Goal: Task Accomplishment & Management: Complete application form

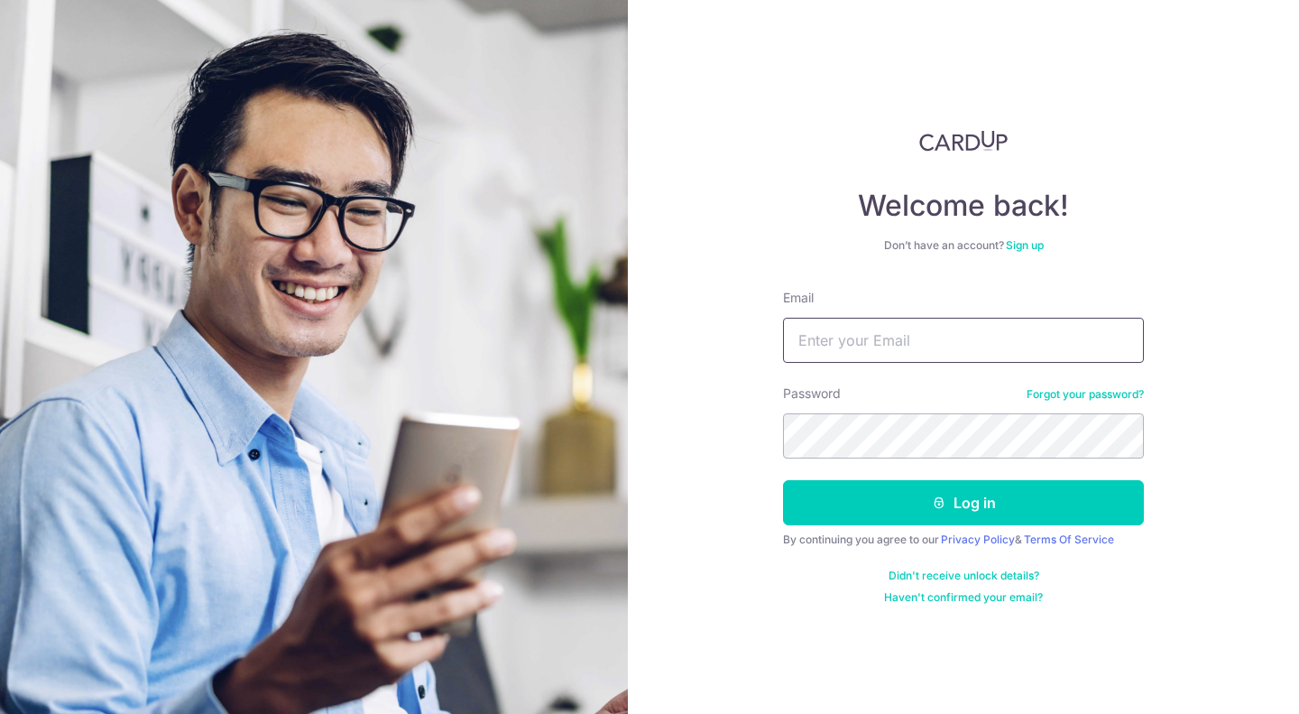
click at [892, 353] on input "Email" at bounding box center [963, 340] width 361 height 45
type input "[EMAIL_ADDRESS][DOMAIN_NAME]"
click at [783, 480] on button "Log in" at bounding box center [963, 502] width 361 height 45
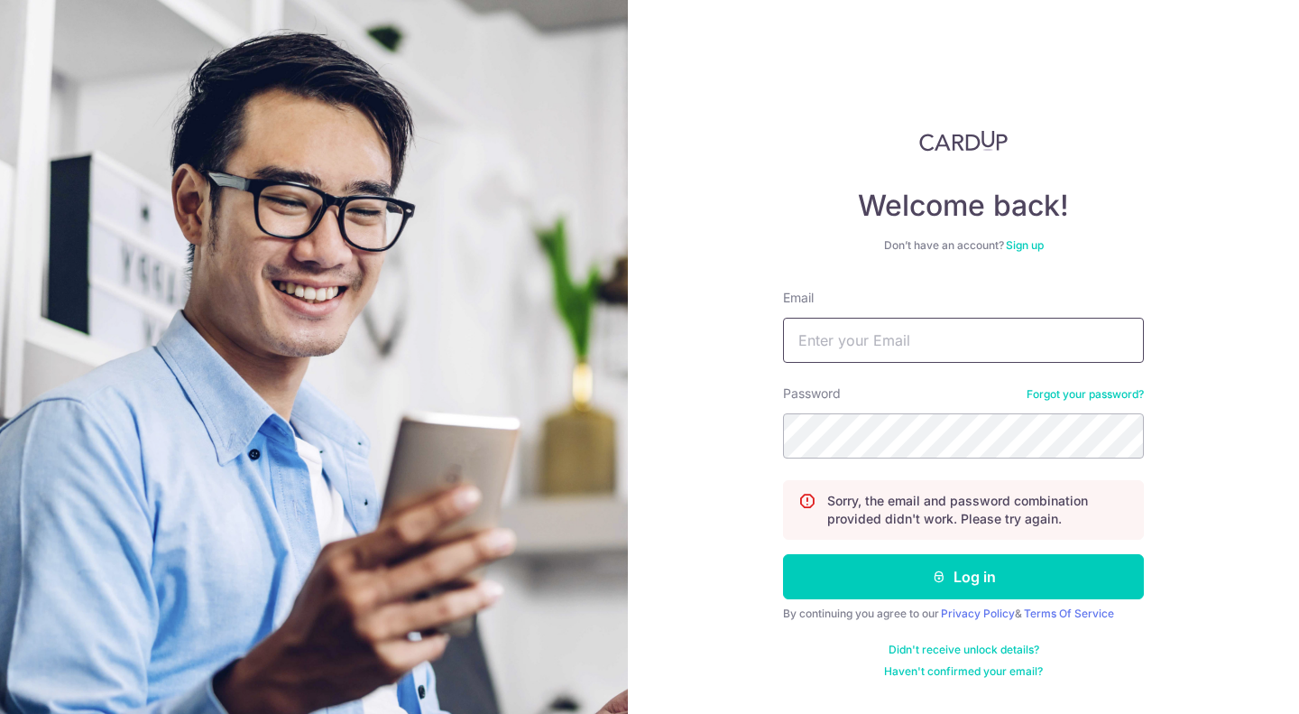
drag, startPoint x: 0, startPoint y: 0, endPoint x: 892, endPoint y: 353, distance: 959.5
click at [892, 353] on input "Email" at bounding box center [963, 340] width 361 height 45
type input "[EMAIL_ADDRESS][DOMAIN_NAME]"
click at [783, 554] on button "Log in" at bounding box center [963, 576] width 361 height 45
drag, startPoint x: 0, startPoint y: 0, endPoint x: 892, endPoint y: 353, distance: 959.5
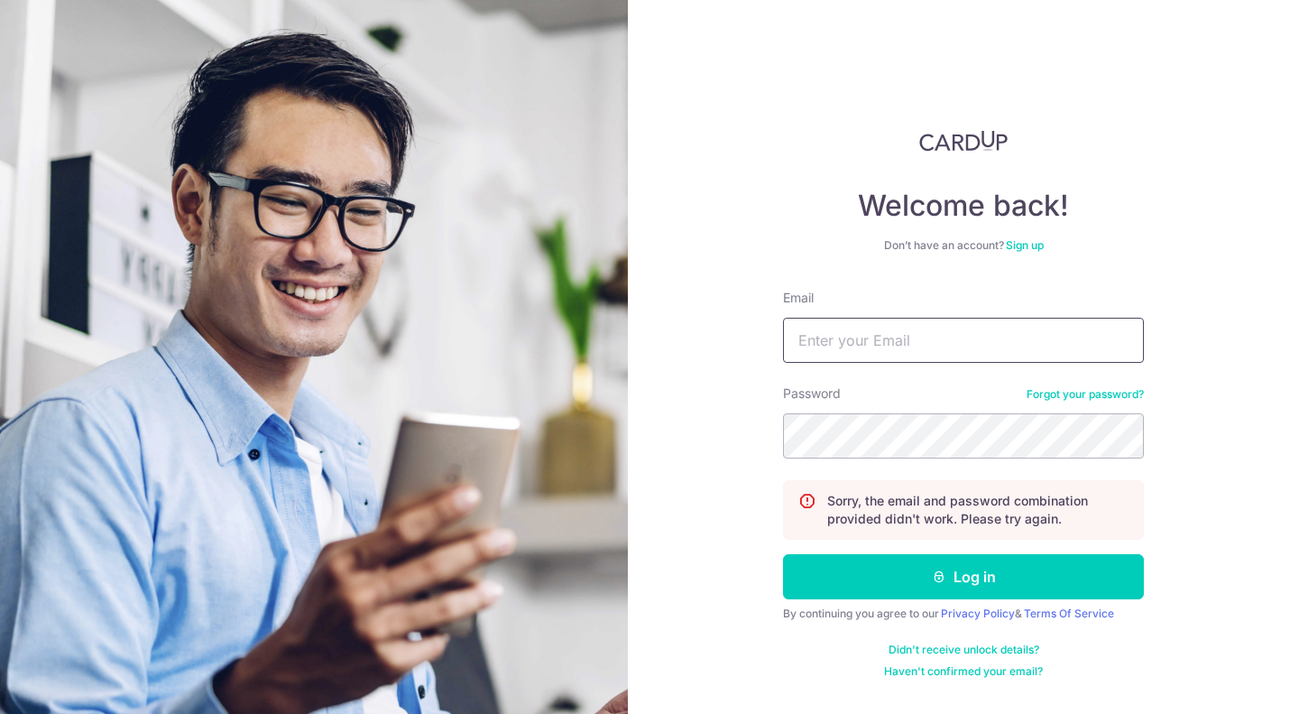
click at [892, 353] on input "Email" at bounding box center [963, 340] width 361 height 45
type input "[EMAIL_ADDRESS][DOMAIN_NAME]"
click at [783, 554] on button "Log in" at bounding box center [963, 576] width 361 height 45
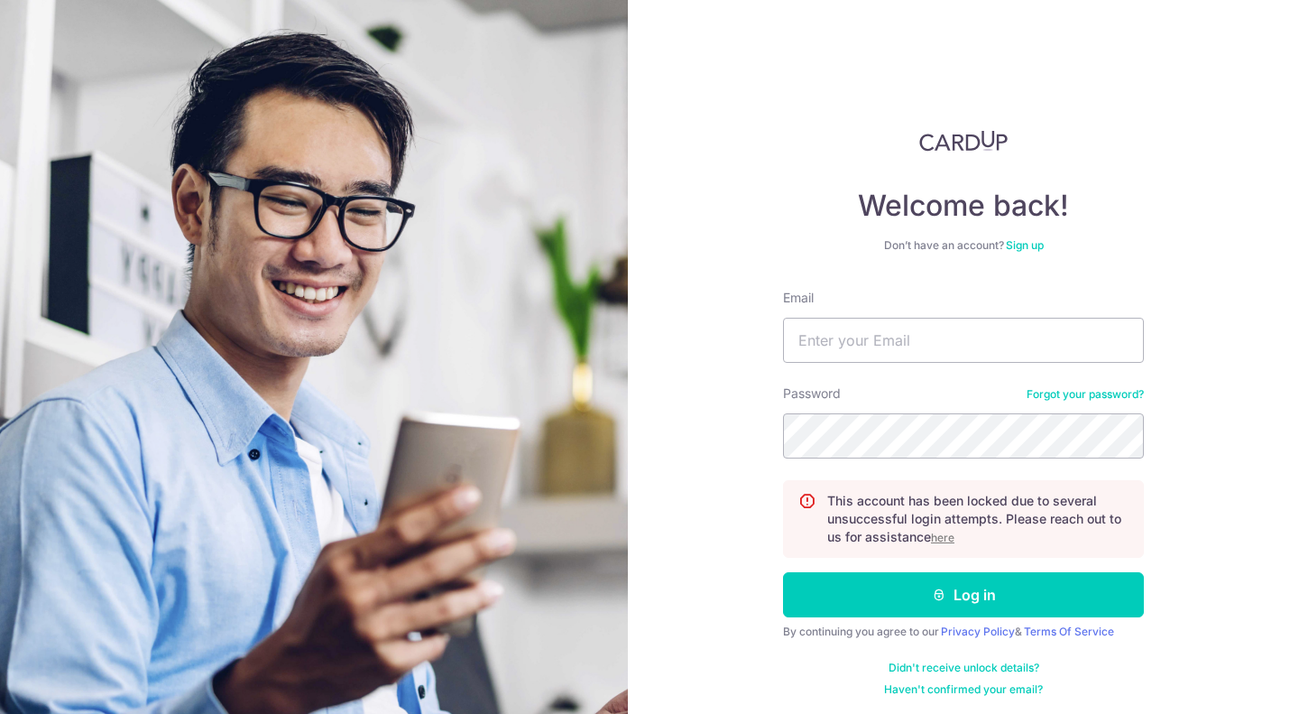
click at [946, 538] on u "here" at bounding box center [942, 537] width 23 height 14
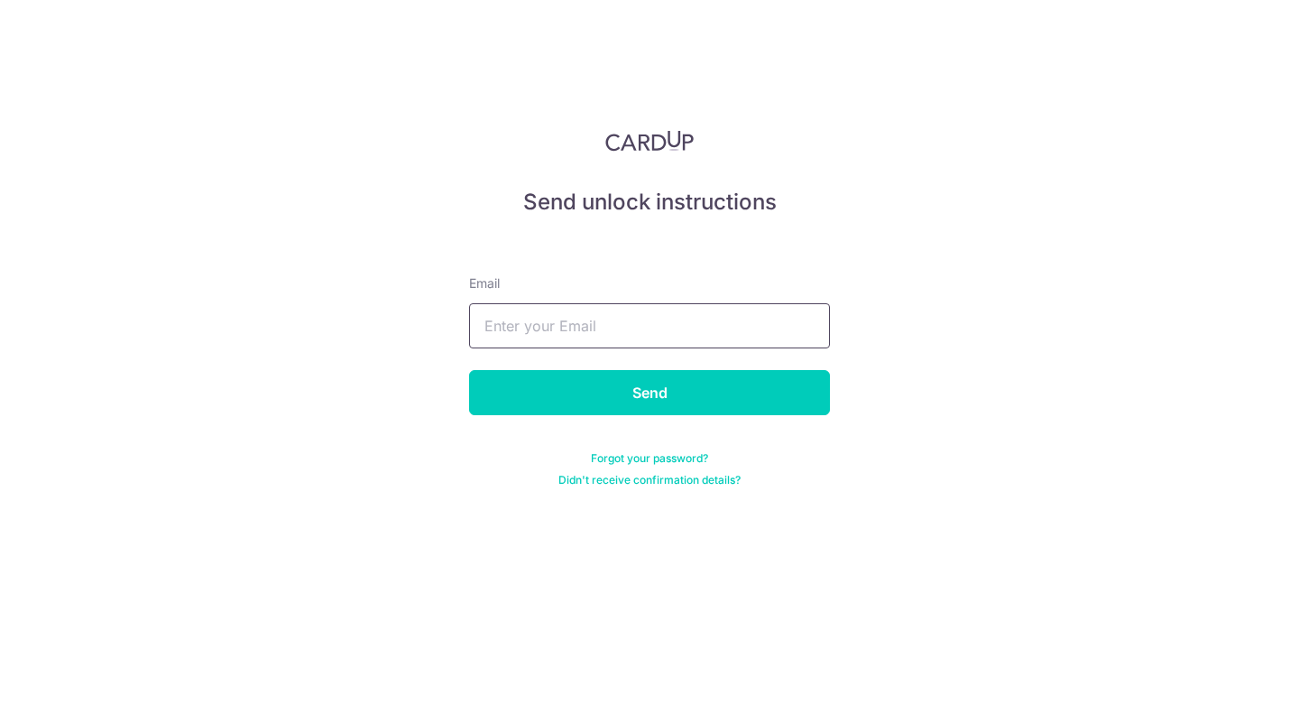
click at [643, 327] on input "text" at bounding box center [649, 325] width 361 height 45
type input "[EMAIL_ADDRESS][DOMAIN_NAME]"
click at [644, 337] on input "[EMAIL_ADDRESS][DOMAIN_NAME]" at bounding box center [649, 325] width 361 height 45
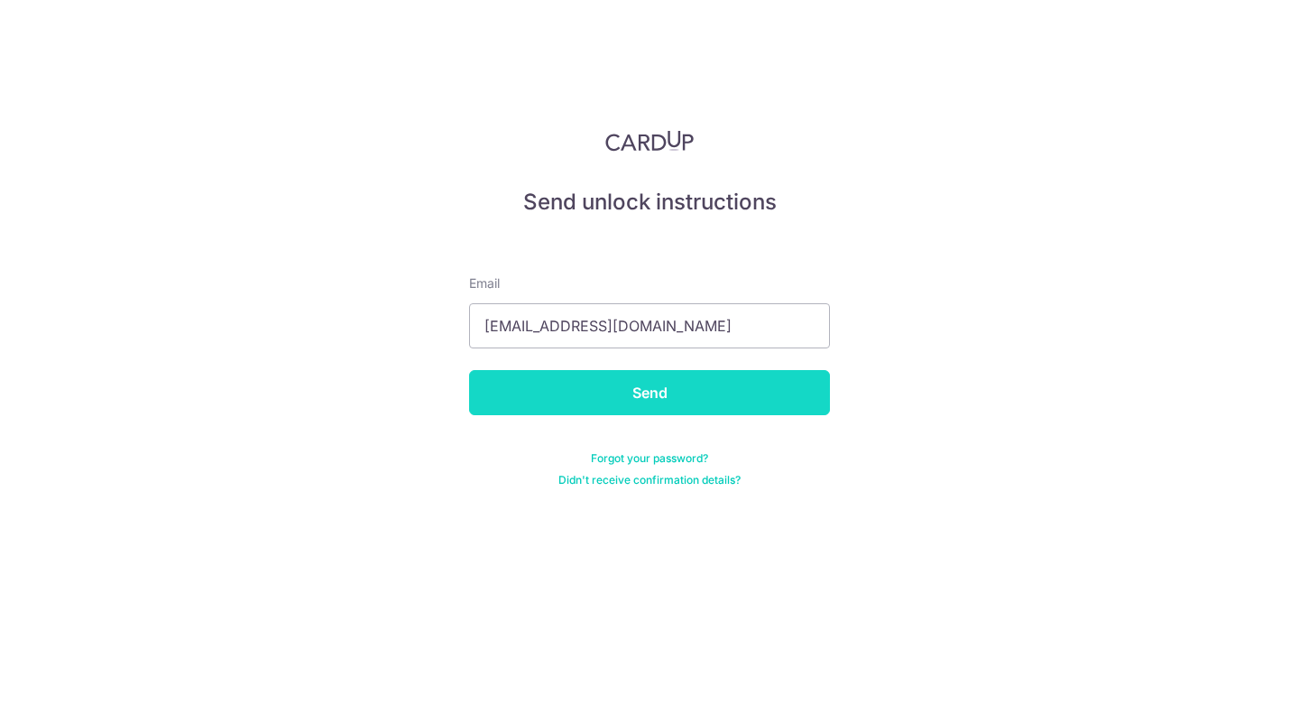
click at [626, 398] on input "Send" at bounding box center [649, 392] width 361 height 45
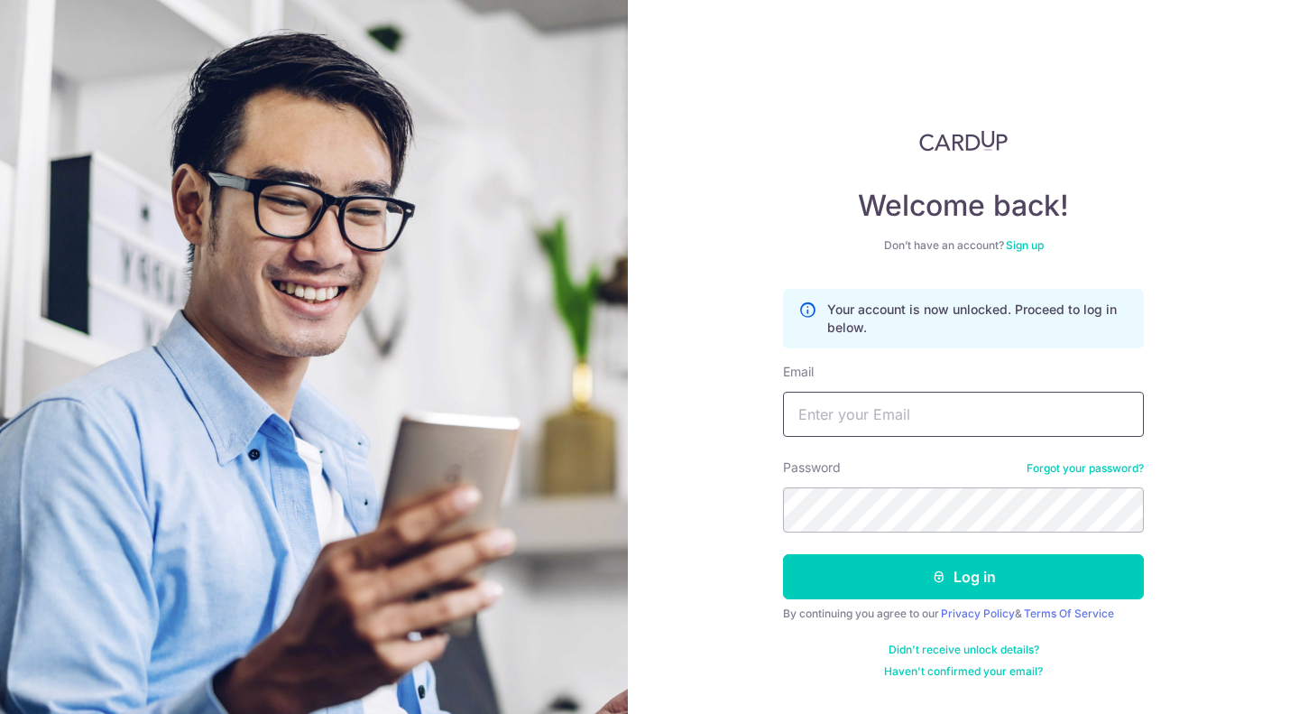
click at [912, 404] on input "Email" at bounding box center [963, 414] width 361 height 45
type input "arun@marlobespoke.com"
click at [783, 554] on button "Log in" at bounding box center [963, 576] width 361 height 45
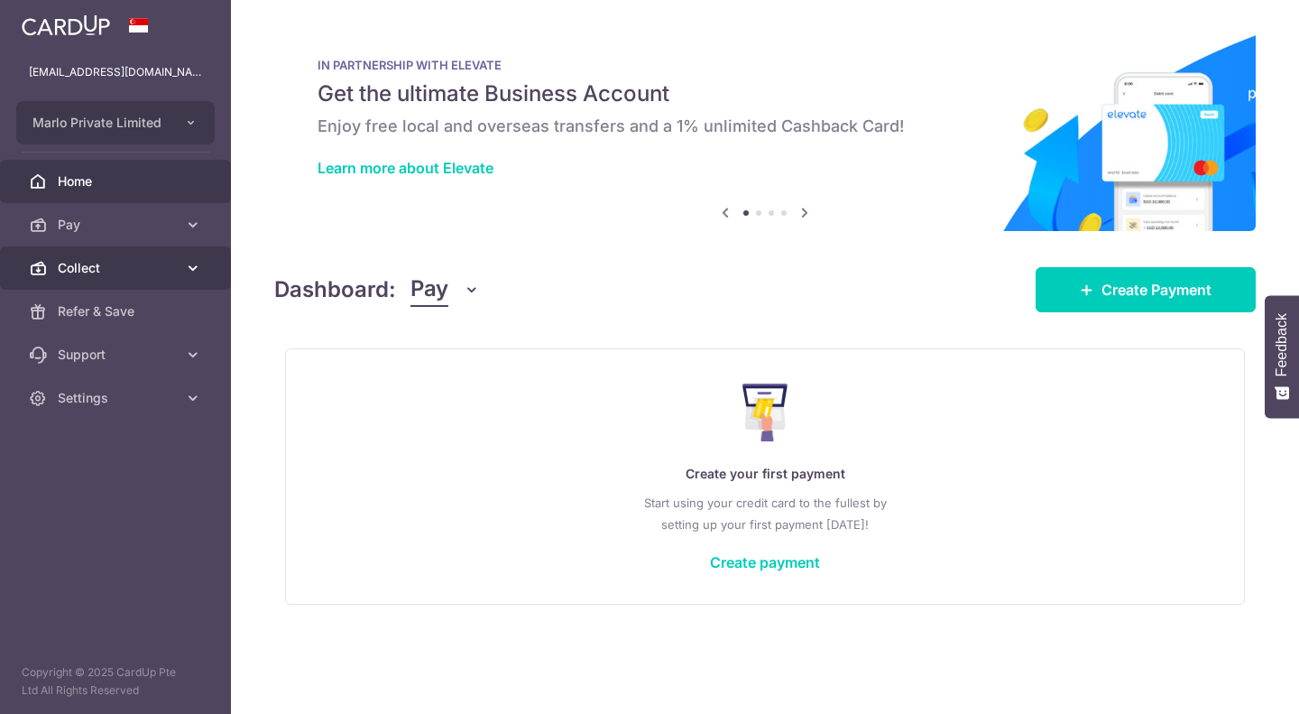
click at [181, 272] on link "Collect" at bounding box center [115, 267] width 231 height 43
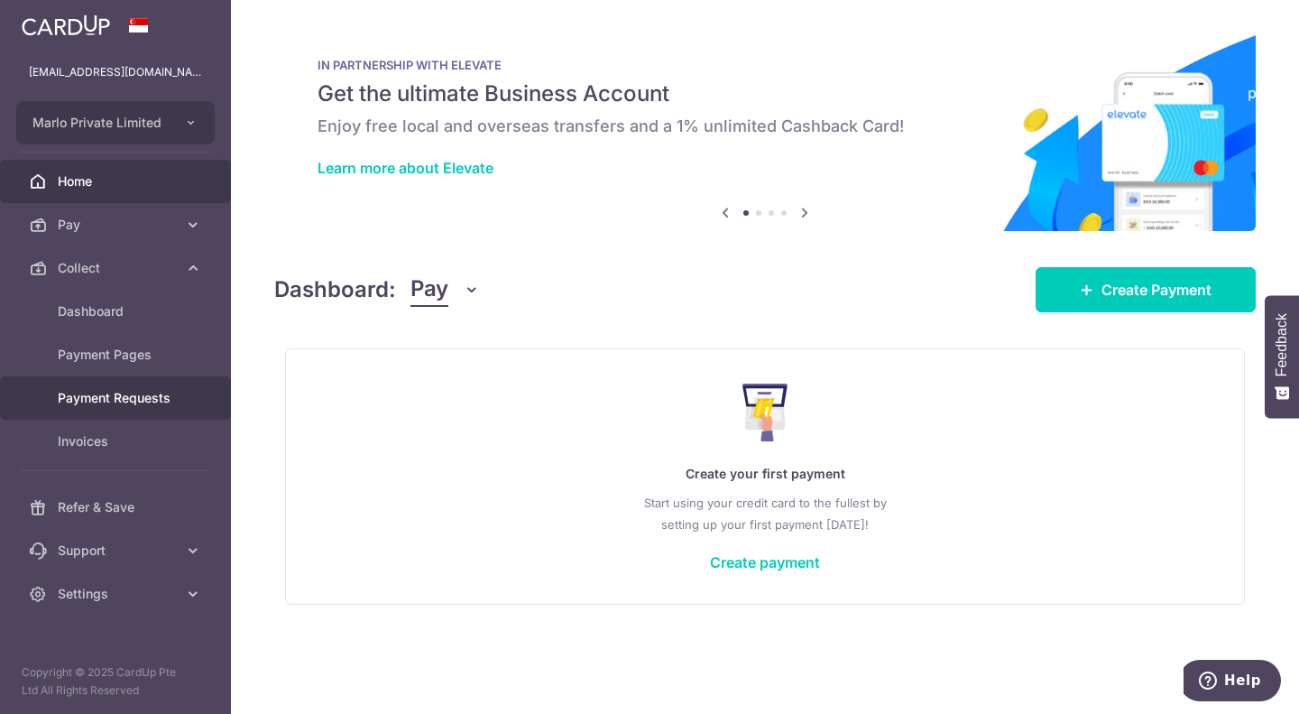
click at [95, 402] on span "Payment Requests" at bounding box center [117, 398] width 119 height 18
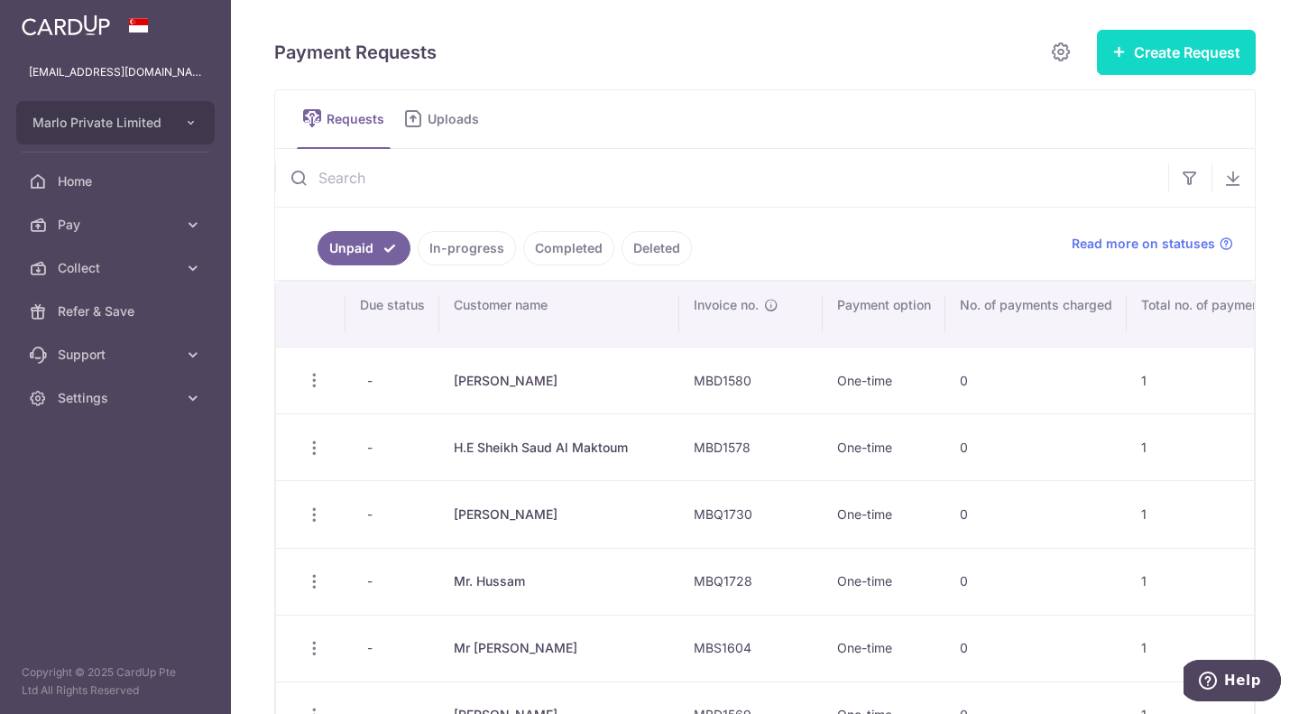
click at [1160, 56] on button "Create Request" at bounding box center [1176, 52] width 159 height 45
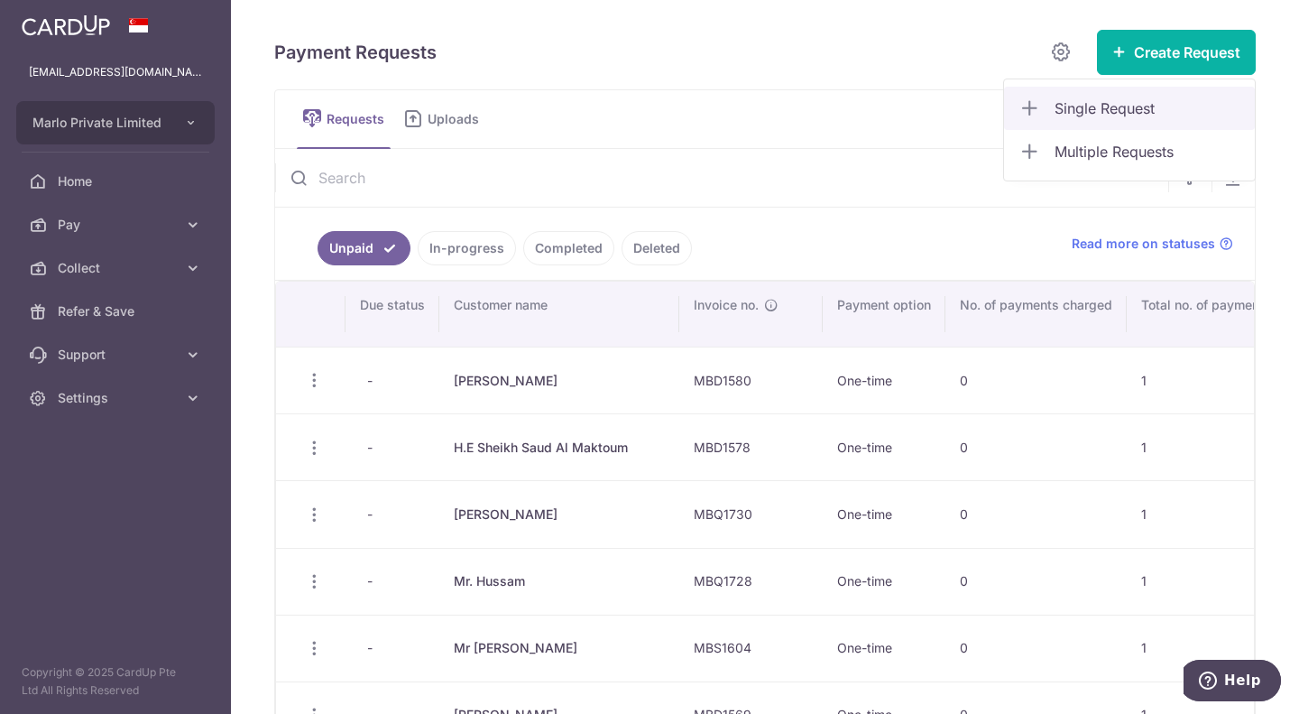
click at [1130, 107] on span "Single Request" at bounding box center [1148, 108] width 186 height 22
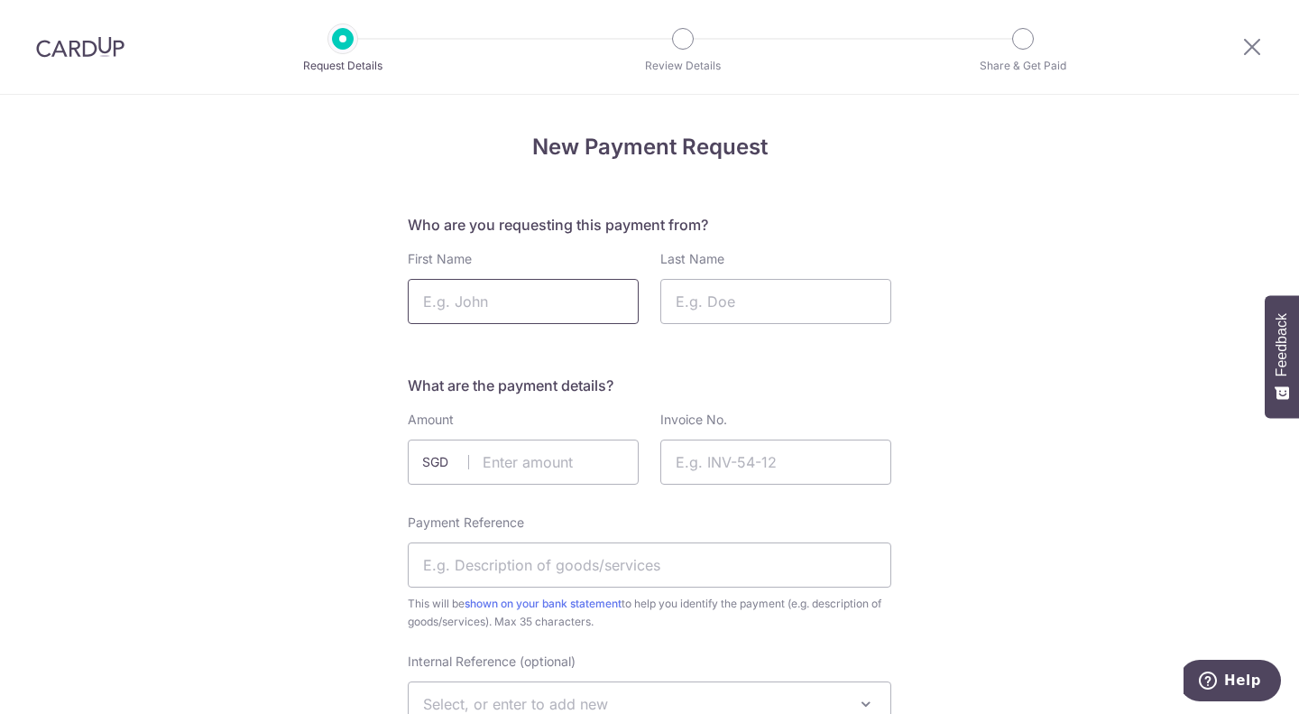
click at [546, 318] on input "First Name" at bounding box center [523, 301] width 231 height 45
type input "Mr. Paul"
type input "Vella"
click at [567, 459] on input "text" at bounding box center [523, 461] width 231 height 45
type input "1023.00"
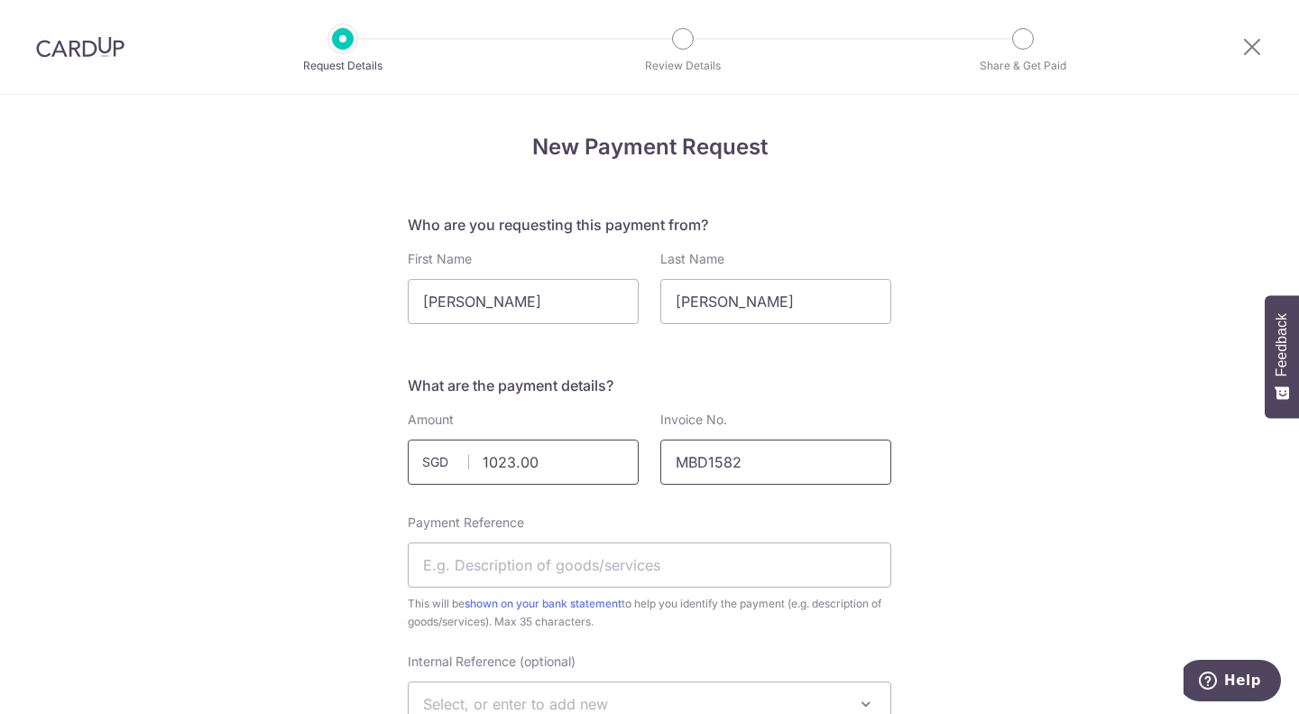
type input "MBD1582"
click button "Confirm and Update" at bounding box center [0, 0] width 0 height 0
type input "m"
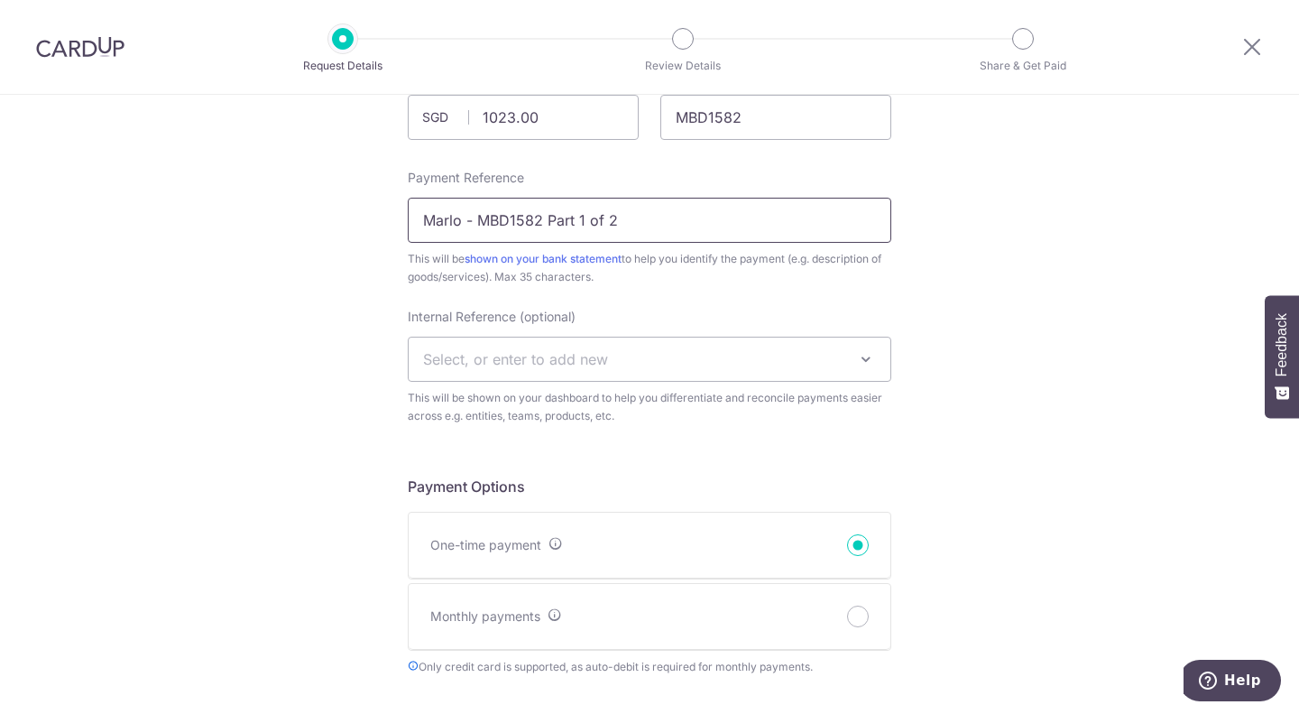
scroll to position [356, 0]
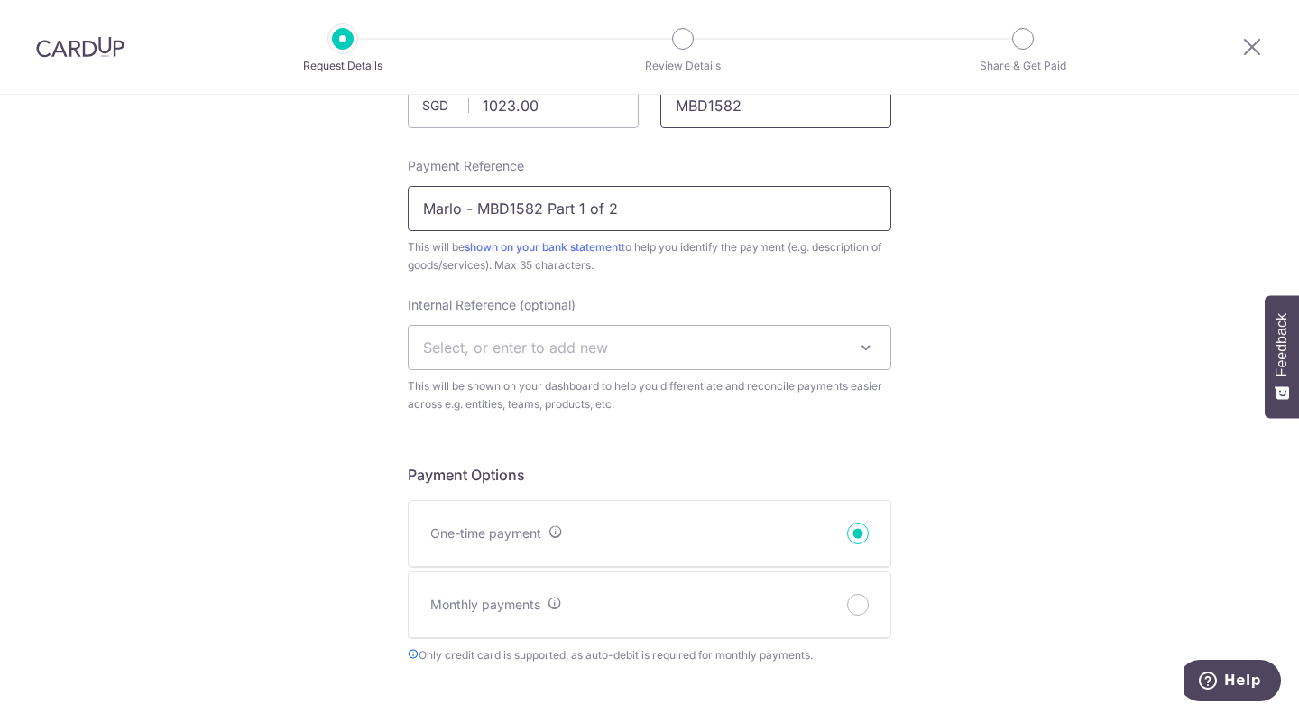
type input "Marlo - MBD1582 Part 1 of 2"
click at [772, 109] on input "MBD1582" at bounding box center [775, 105] width 231 height 45
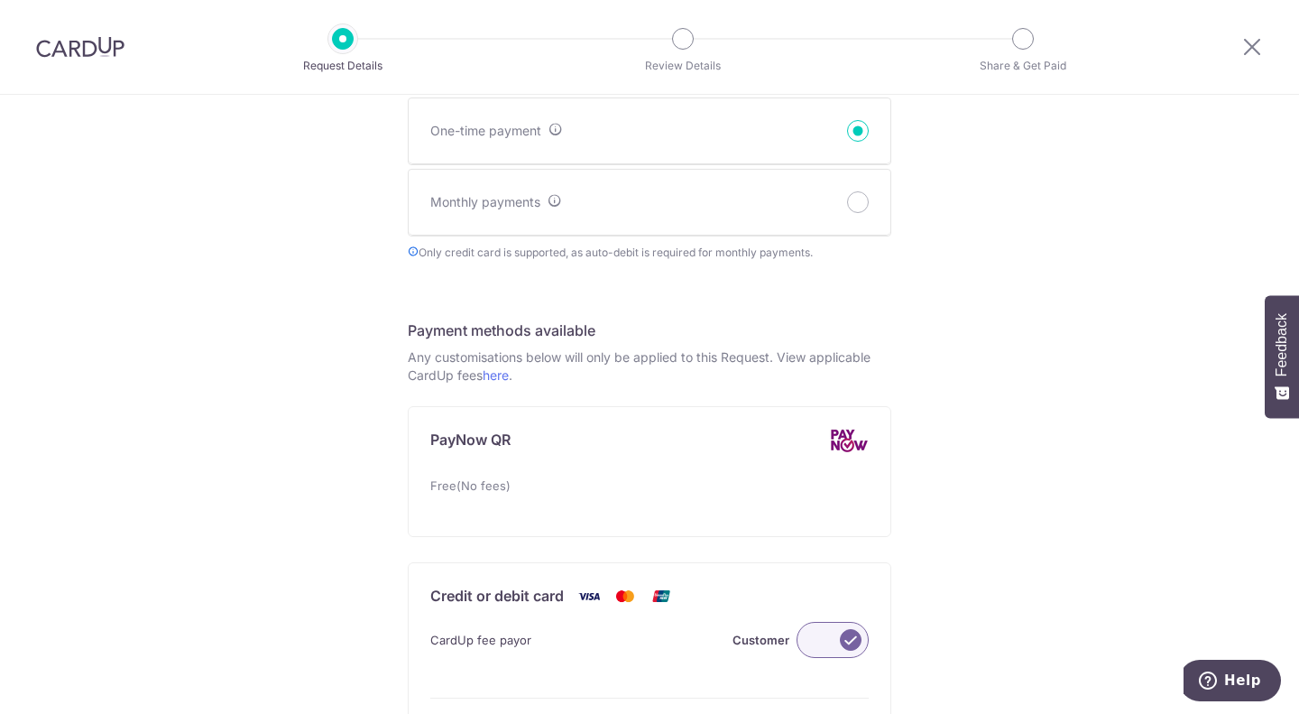
scroll to position [762, 0]
type input "MBD1582-1"
click at [822, 627] on label at bounding box center [833, 636] width 72 height 36
click at [0, 0] on input "Customer" at bounding box center [0, 0] width 0 height 0
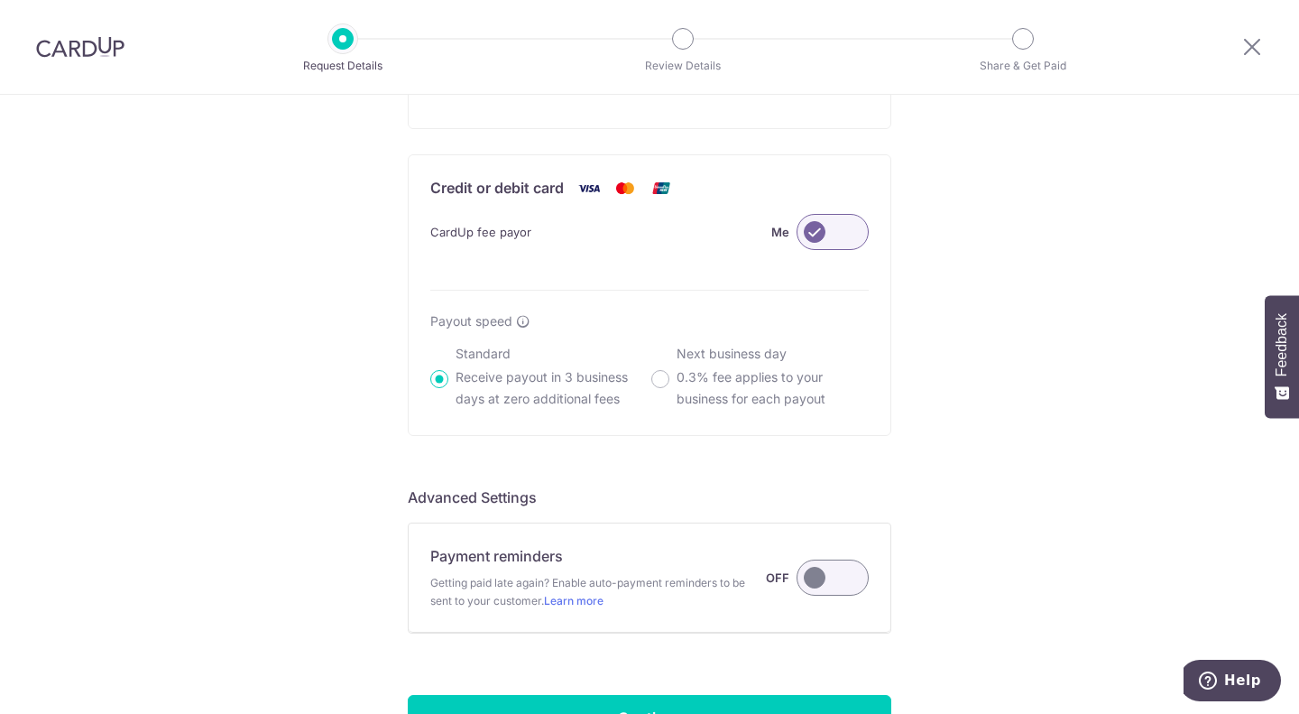
scroll to position [1324, 0]
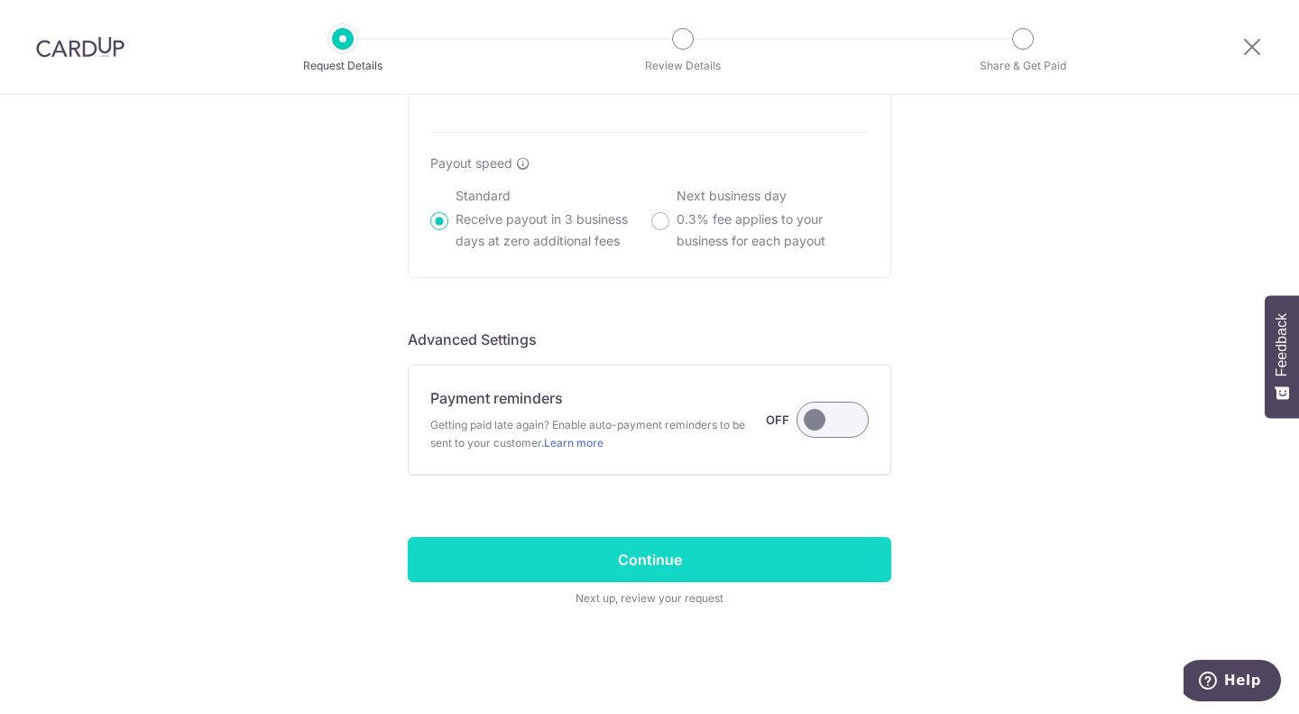
click at [683, 563] on input "Continue" at bounding box center [650, 559] width 484 height 45
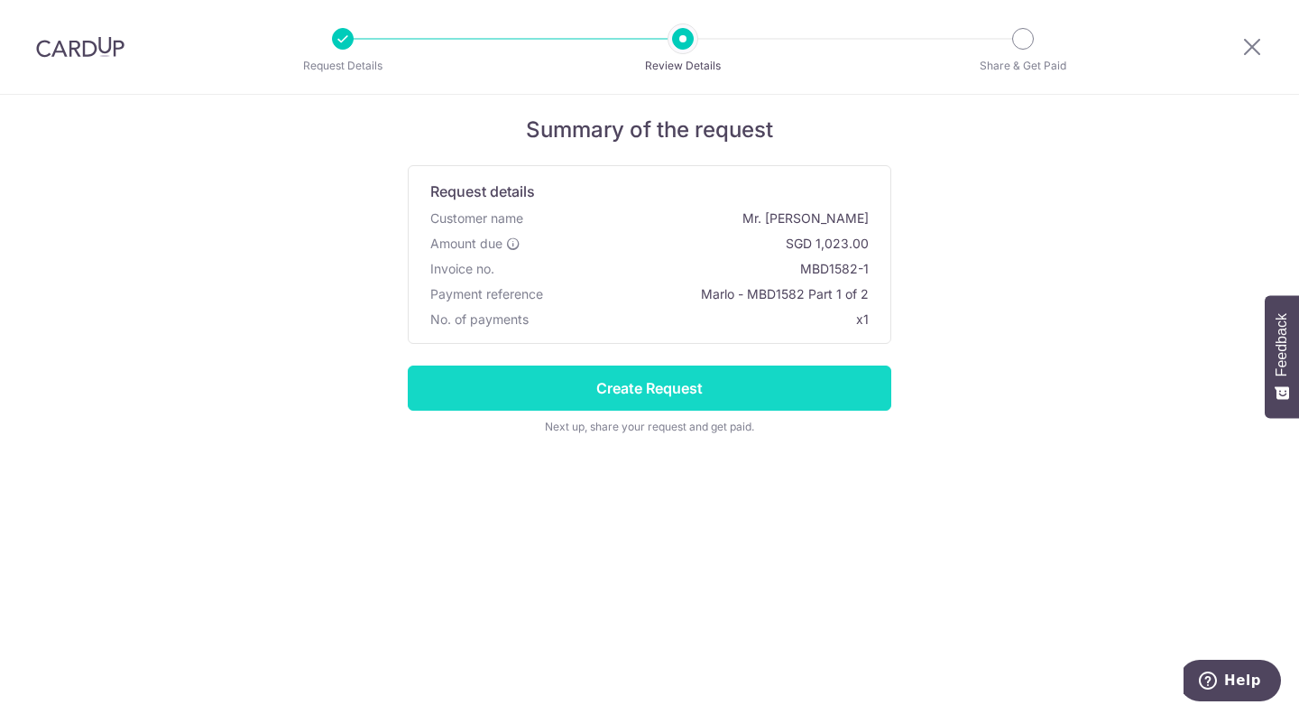
click at [680, 378] on input "Create Request" at bounding box center [650, 387] width 484 height 45
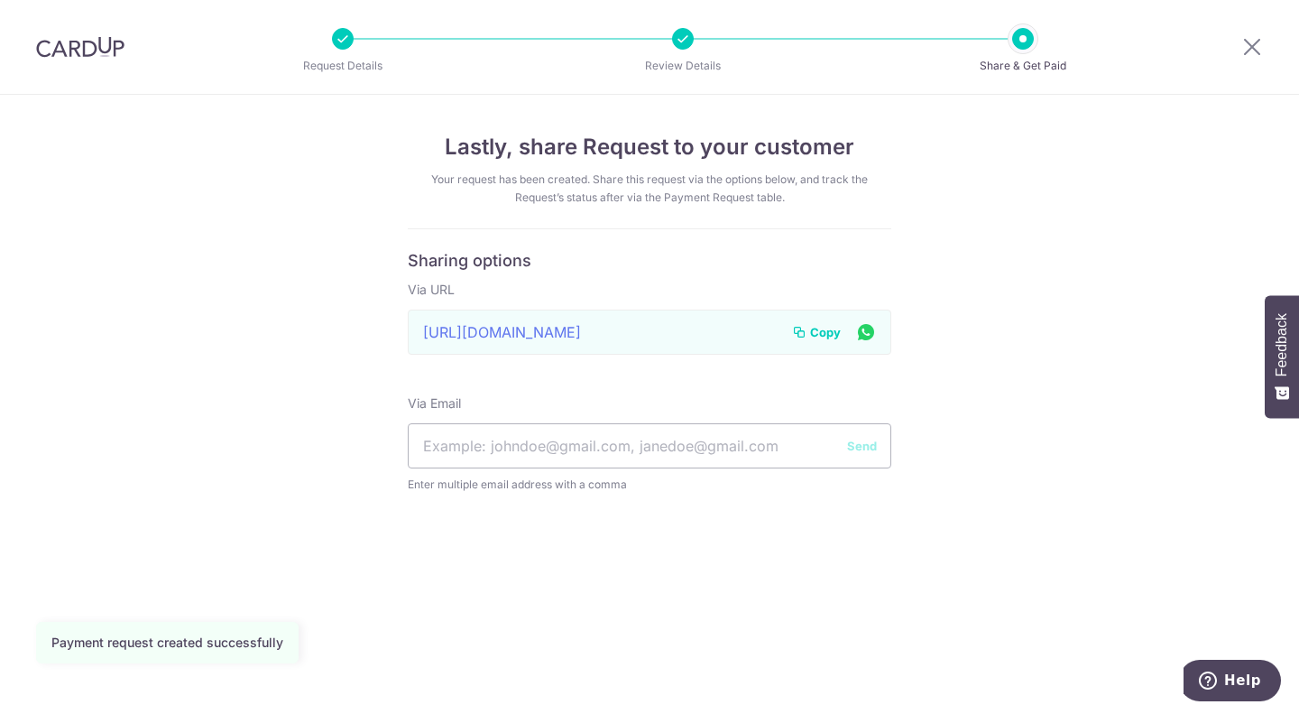
click at [826, 334] on span "Copy" at bounding box center [825, 332] width 31 height 18
click at [832, 337] on span "Copy" at bounding box center [825, 332] width 31 height 18
click at [1246, 48] on icon at bounding box center [1252, 46] width 22 height 23
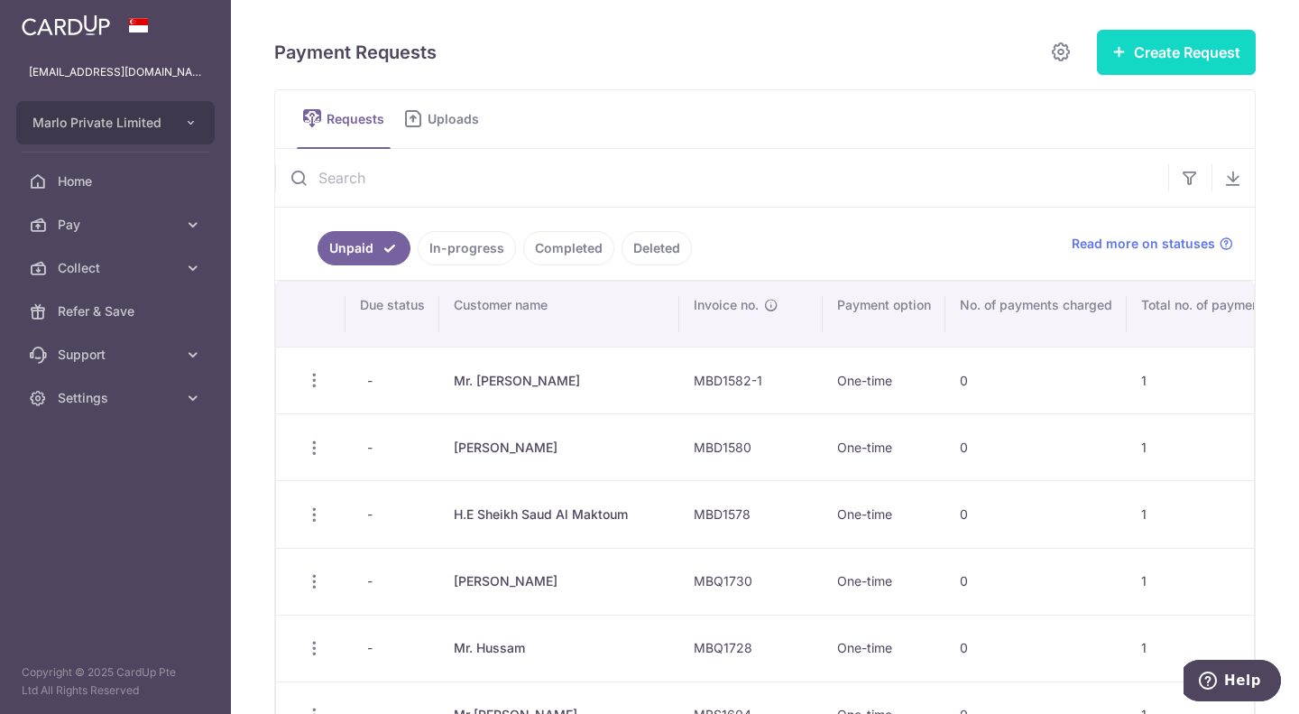
click at [1186, 43] on button "Create Request" at bounding box center [1176, 52] width 159 height 45
click at [1164, 39] on button "Create Request" at bounding box center [1176, 52] width 159 height 45
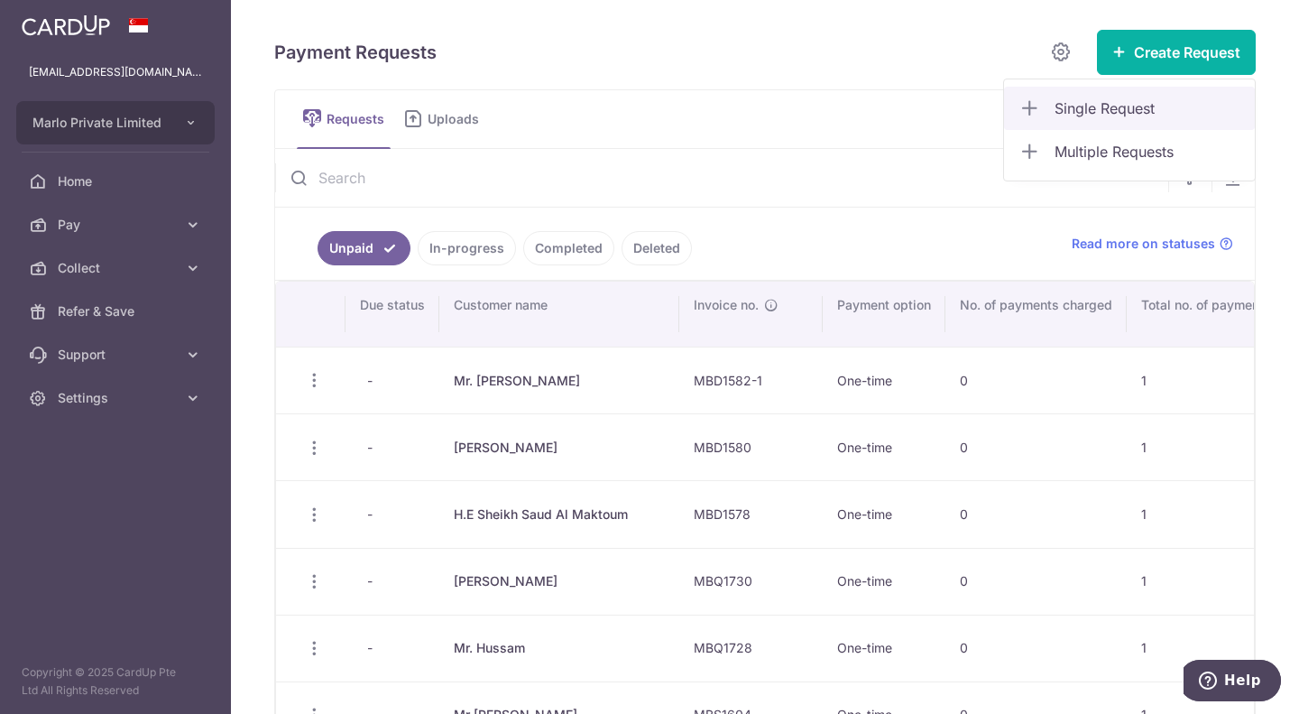
click at [1104, 112] on span "Single Request" at bounding box center [1148, 108] width 186 height 22
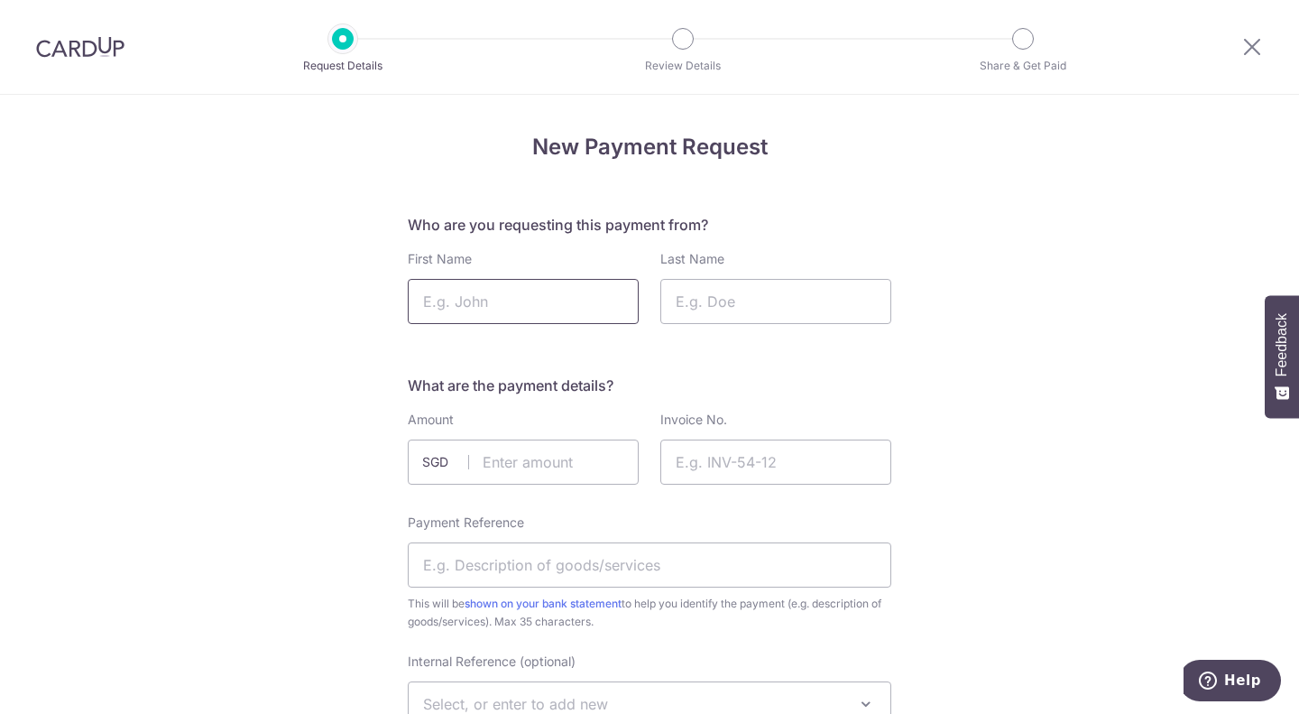
click at [525, 304] on input "First Name" at bounding box center [523, 301] width 231 height 45
type input "Mr. Michale"
type input "[PERSON_NAME]"
click at [529, 446] on input "text" at bounding box center [523, 461] width 231 height 45
type input "845.00"
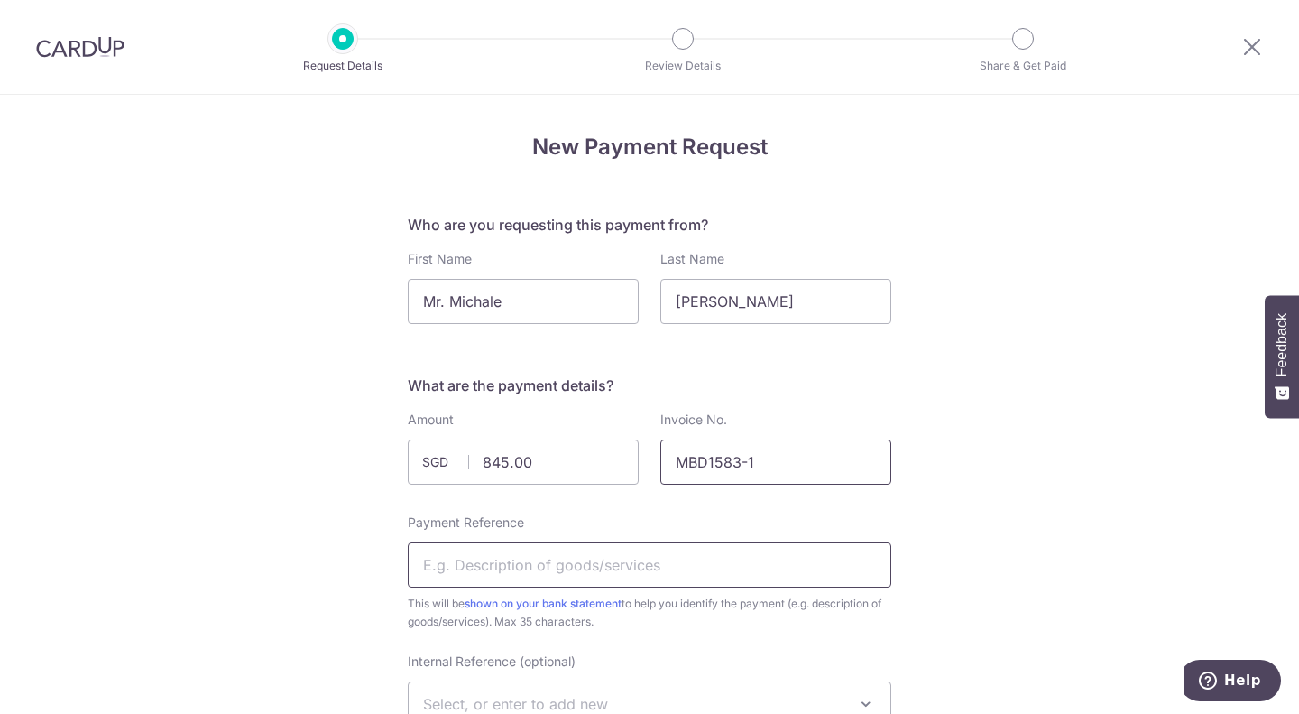
type input "MBD1583-1"
click at [574, 555] on input "Payment Reference" at bounding box center [650, 564] width 484 height 45
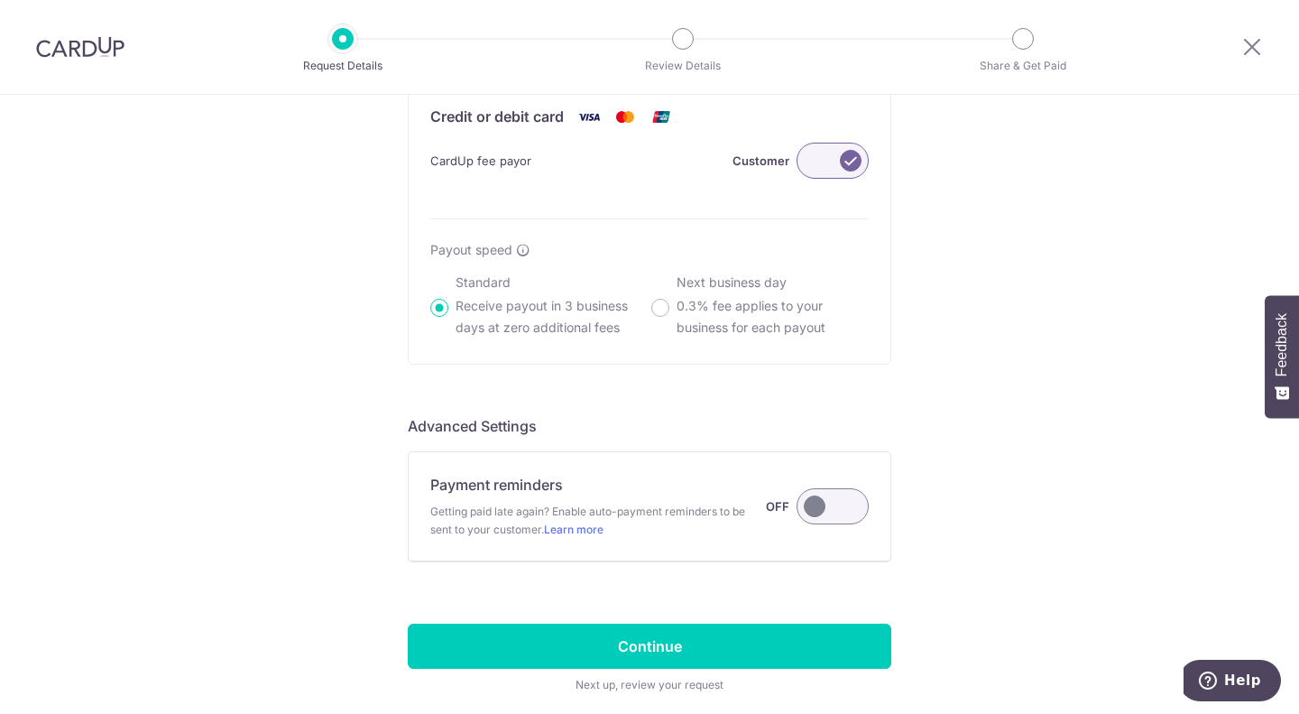
scroll to position [1239, 0]
type input "Marlo - MBD1583 - 1 of 2"
click at [816, 167] on label at bounding box center [833, 160] width 72 height 36
click at [0, 0] on input "Customer" at bounding box center [0, 0] width 0 height 0
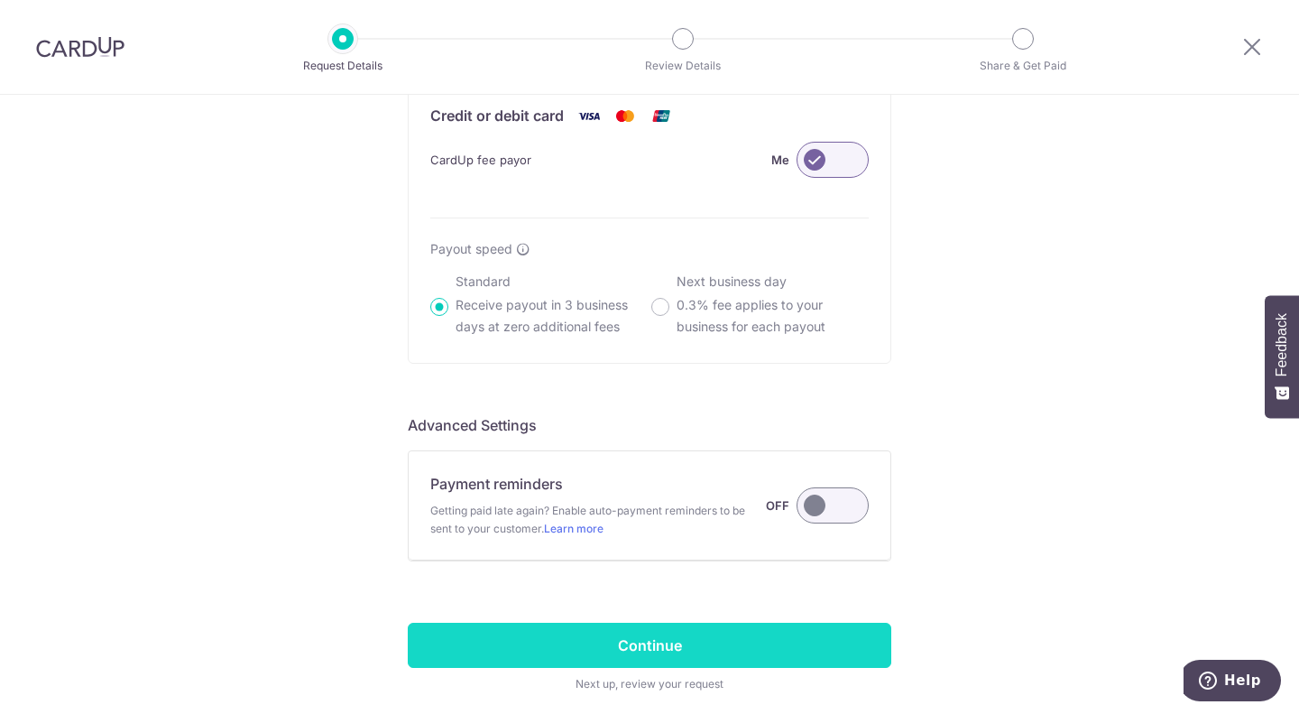
click at [669, 661] on input "Continue" at bounding box center [650, 645] width 484 height 45
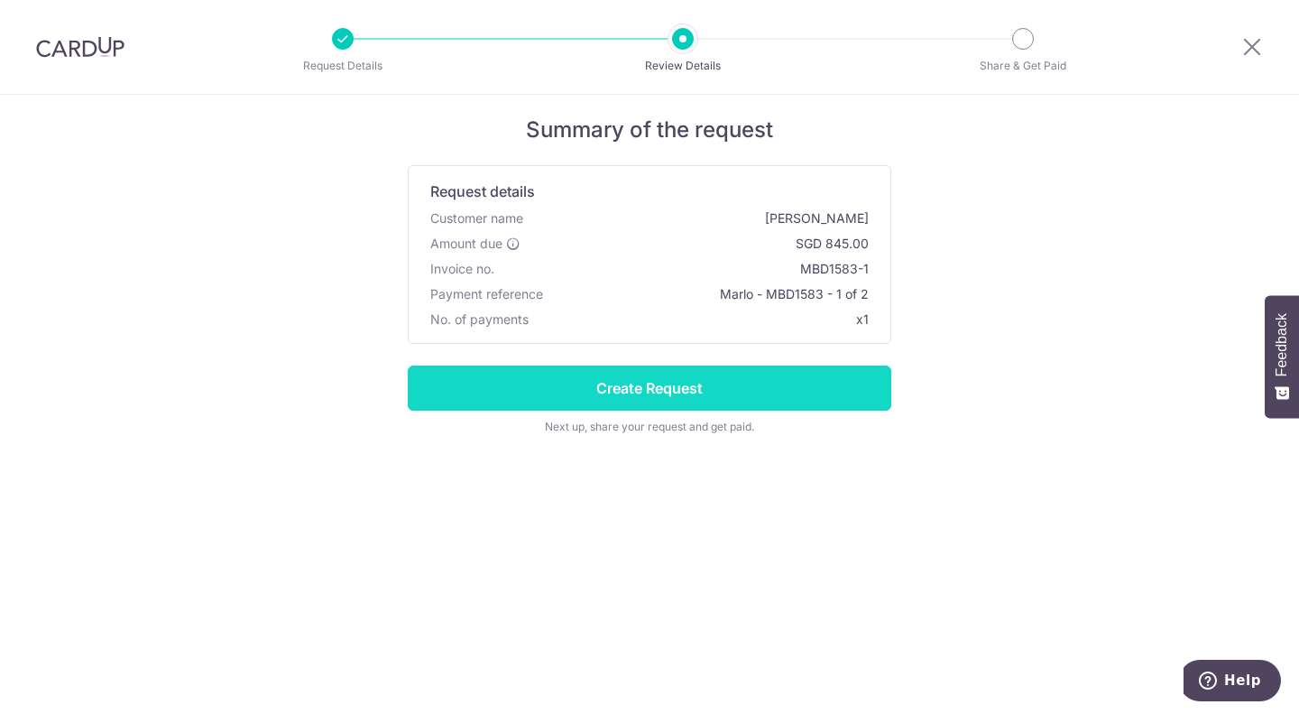
click at [737, 388] on input "Create Request" at bounding box center [650, 387] width 484 height 45
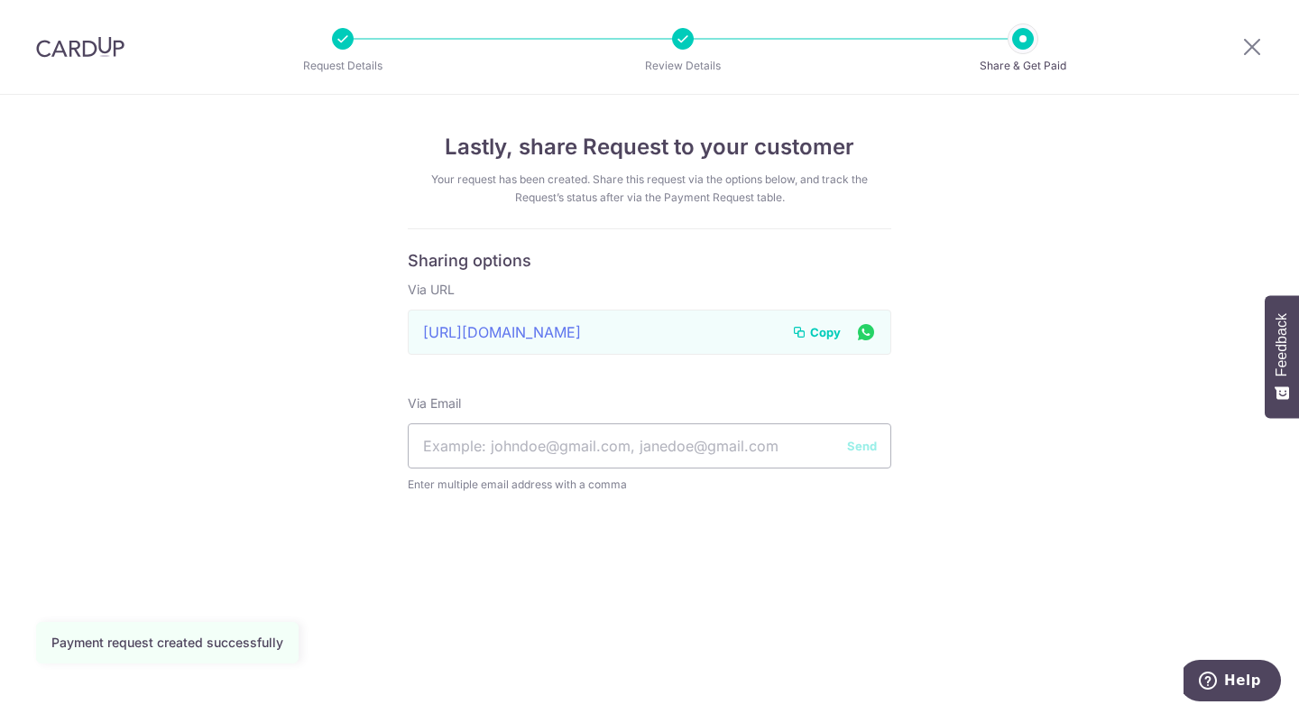
click at [821, 332] on span "Copy" at bounding box center [825, 332] width 31 height 18
